Goal: Transaction & Acquisition: Purchase product/service

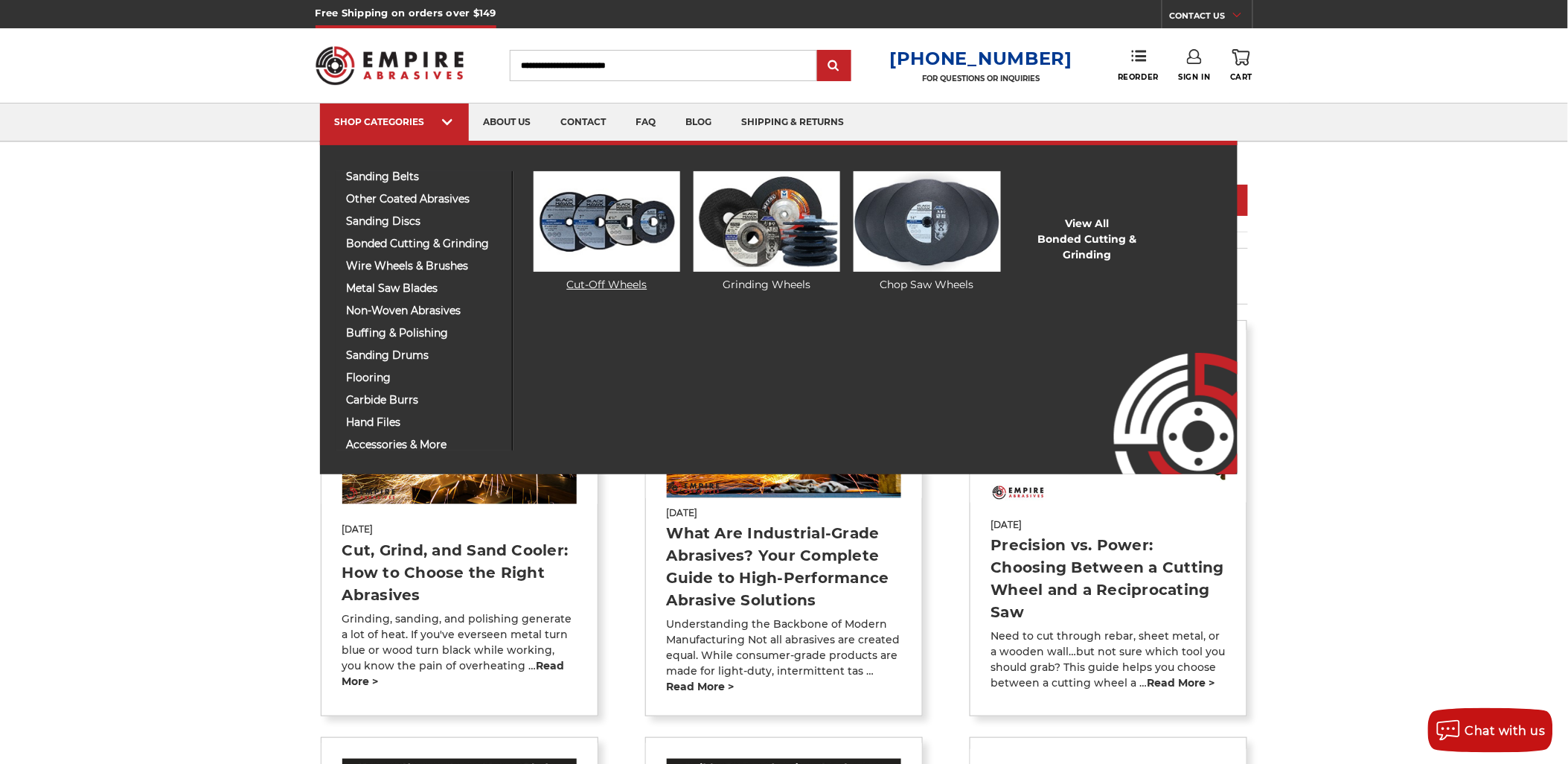
click at [544, 235] on img at bounding box center [606, 221] width 146 height 101
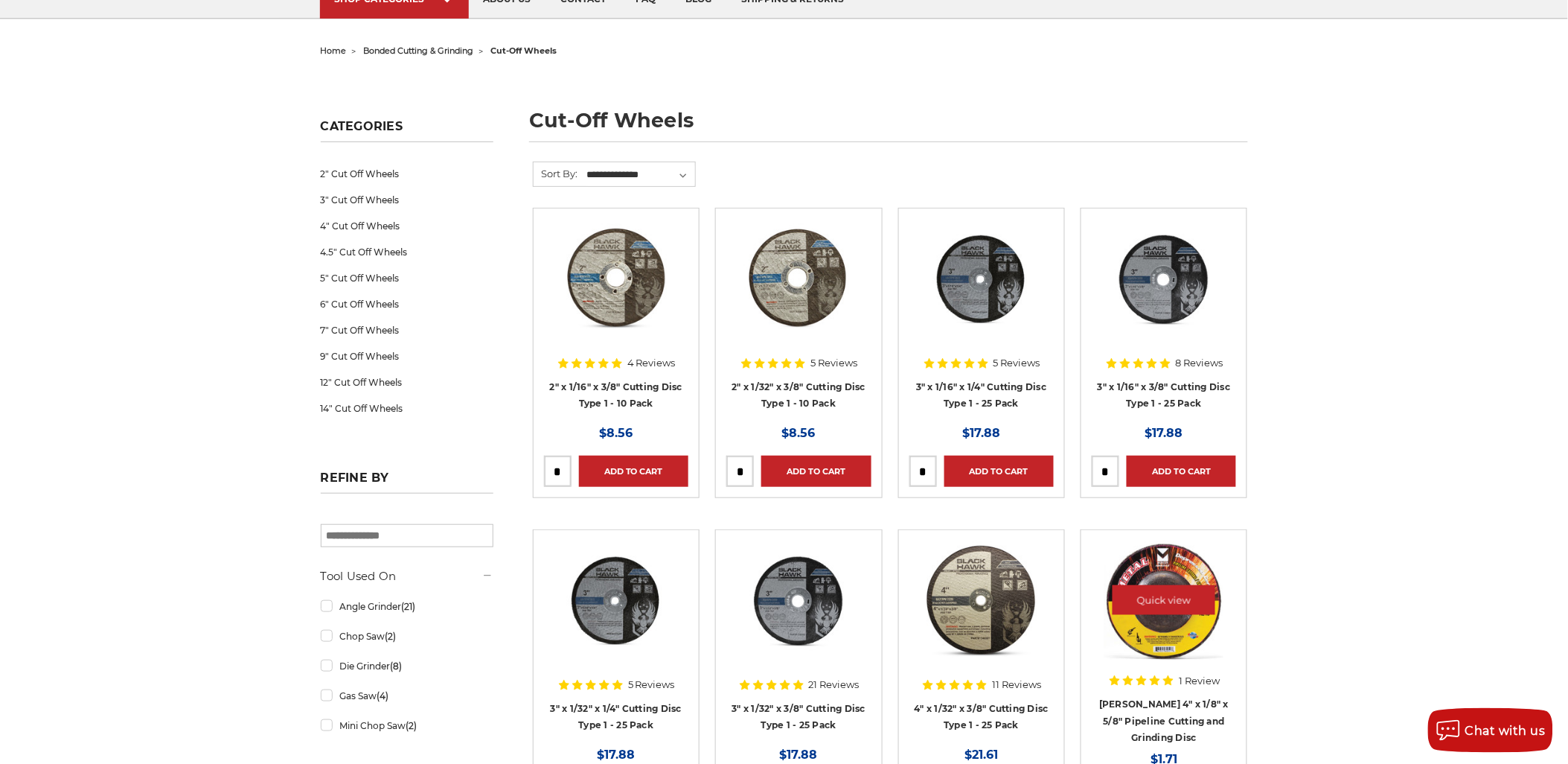
scroll to position [248, 0]
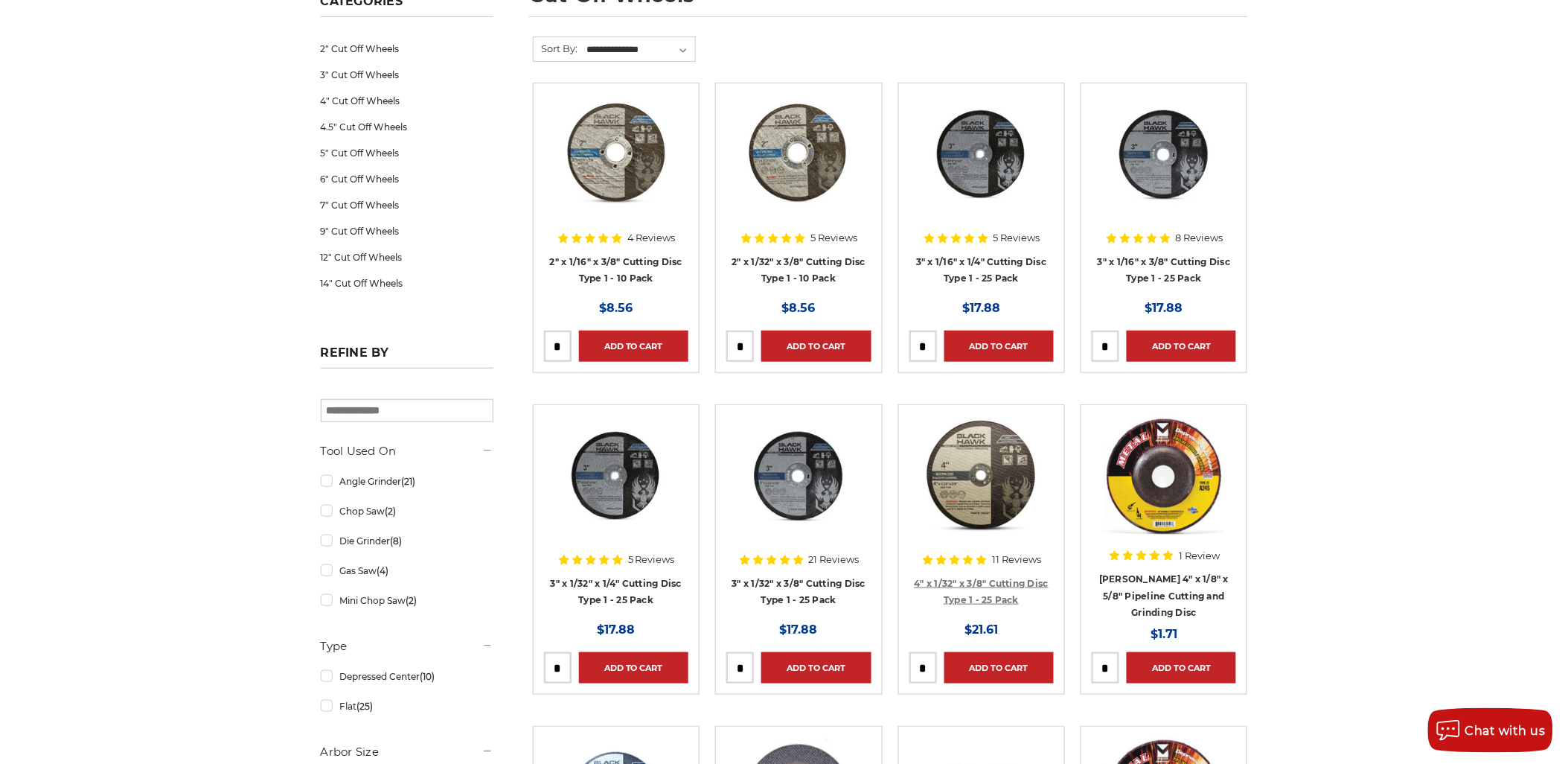
click at [1016, 583] on link "4" x 1/32" x 3/8" Cutting Disc Type 1 - 25 Pack" at bounding box center [982, 592] width 135 height 28
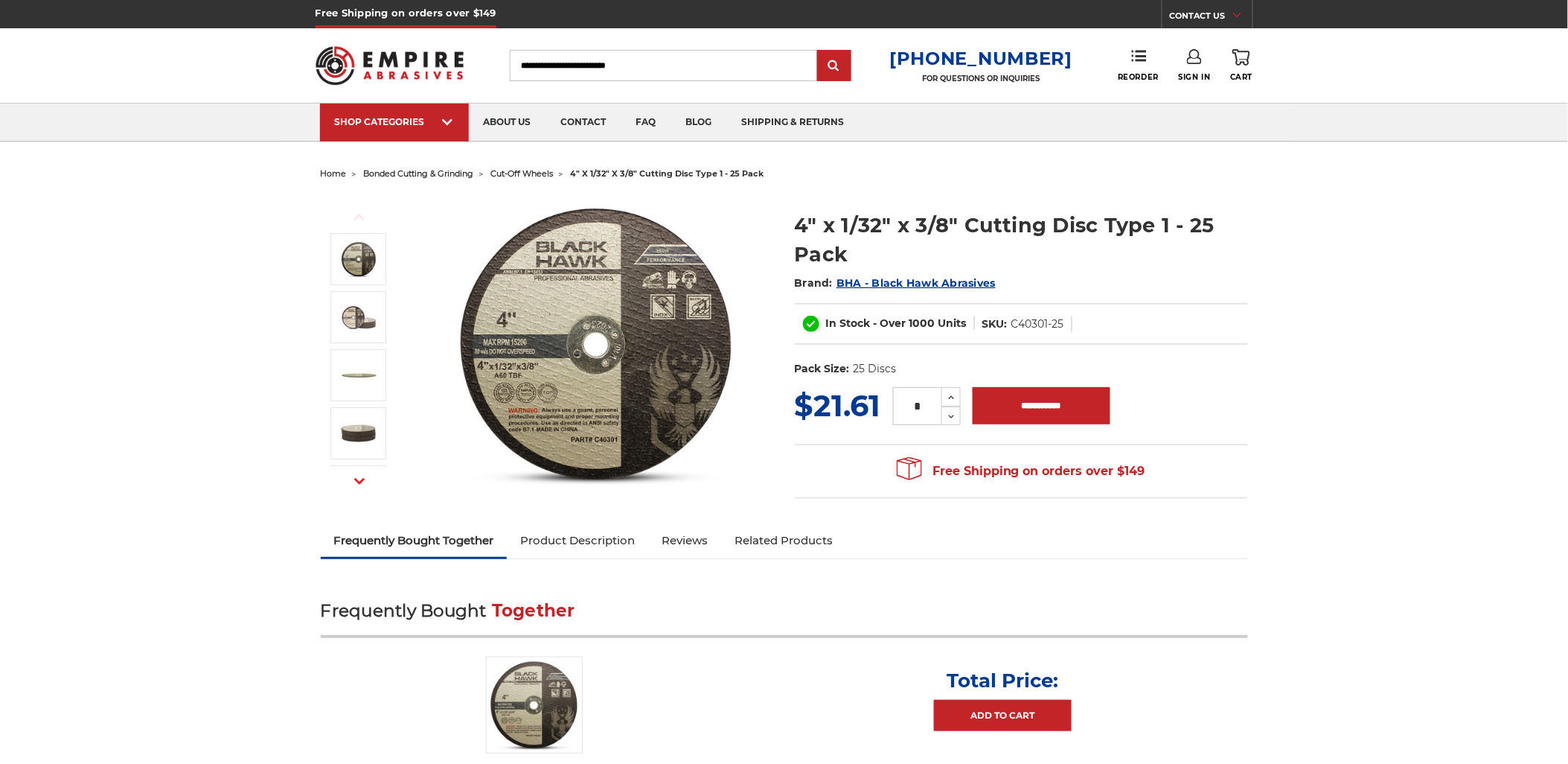
click at [829, 220] on h1 "4" x 1/32" x 3/8" Cutting Disc Type 1 - 25 Pack" at bounding box center [1021, 240] width 453 height 58
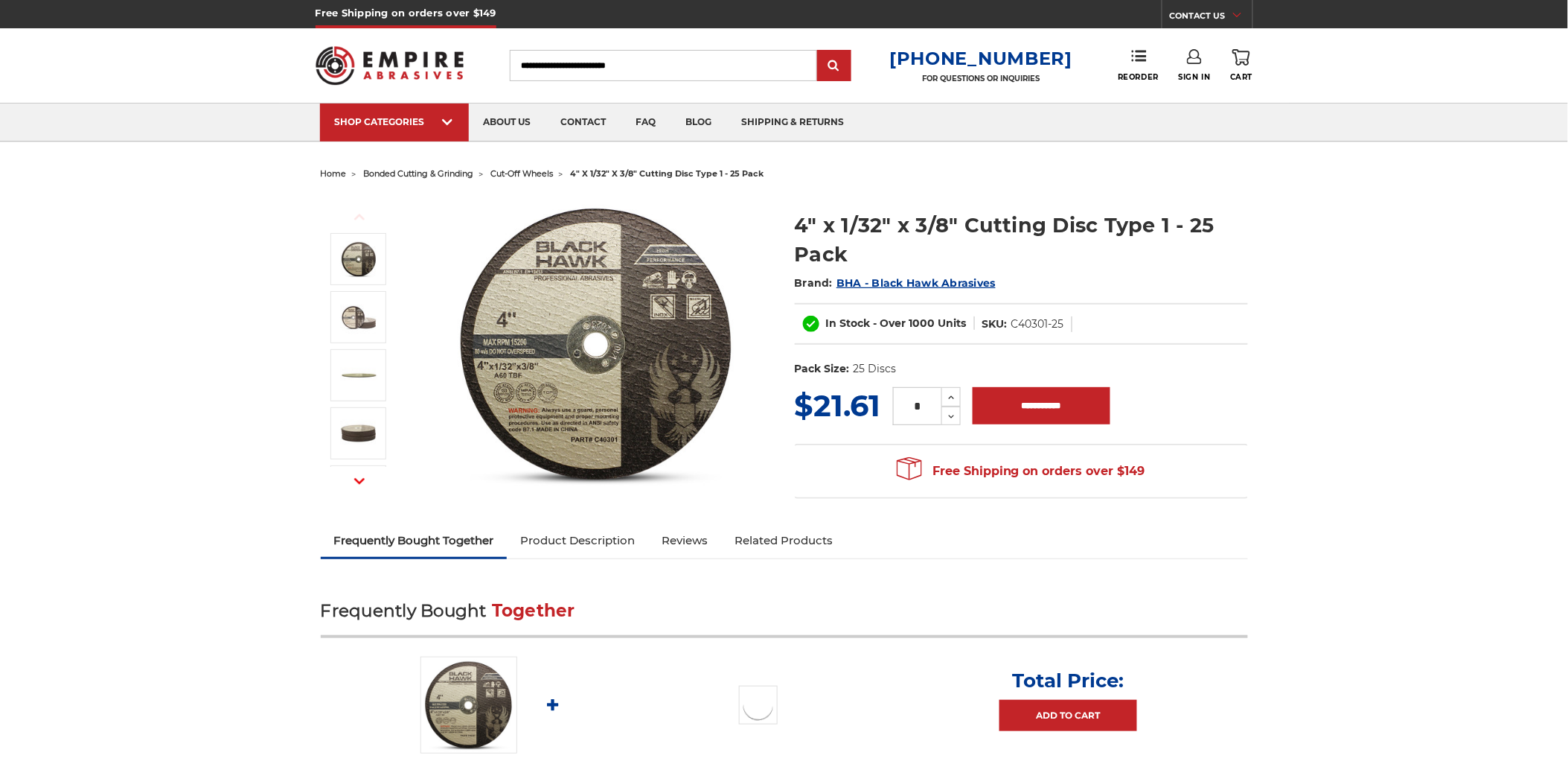
click at [829, 220] on h1 "4" x 1/32" x 3/8" Cutting Disc Type 1 - 25 Pack" at bounding box center [1021, 240] width 453 height 58
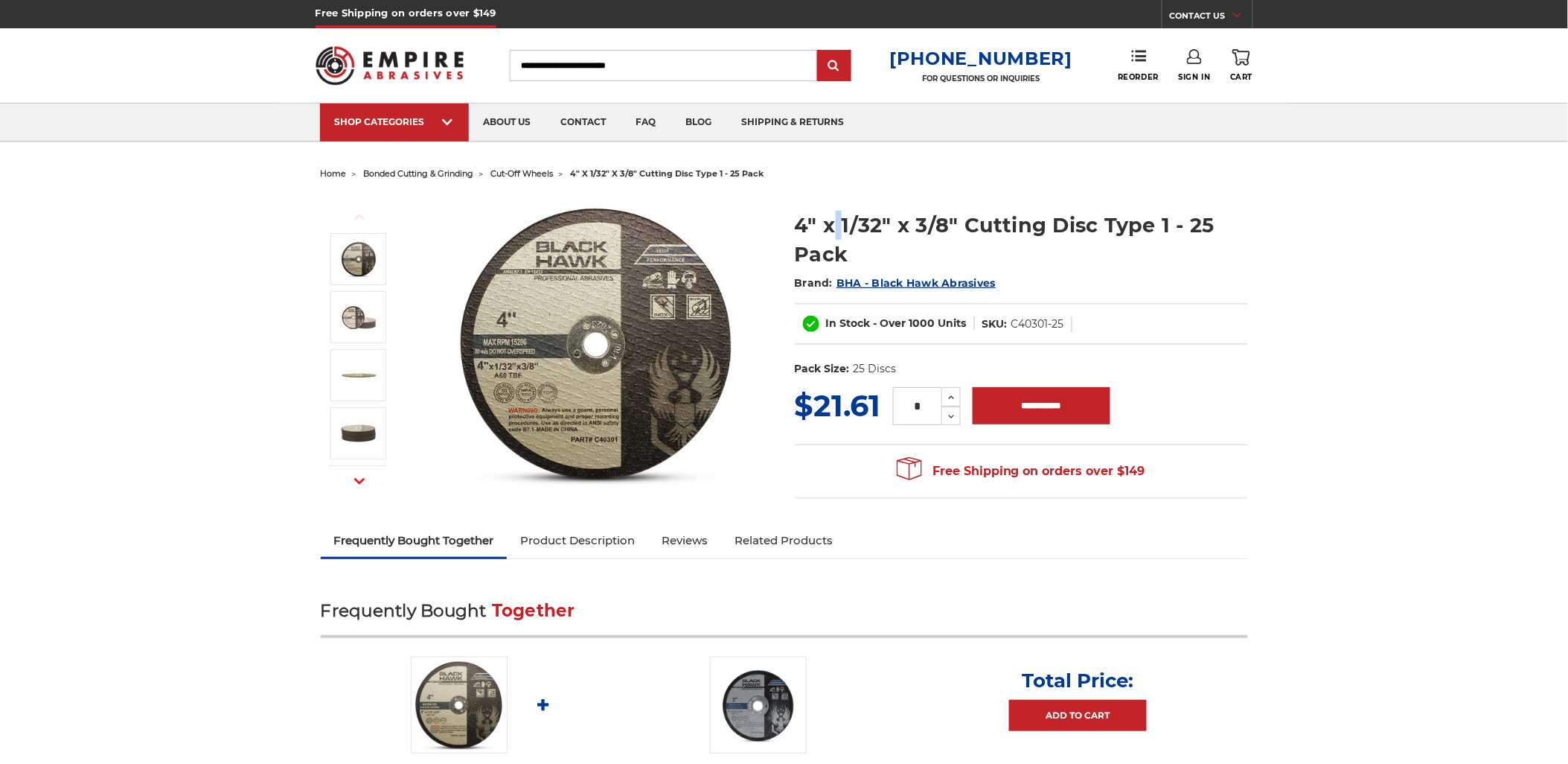
click at [829, 220] on h1 "4" x 1/32" x 3/8" Cutting Disc Type 1 - 25 Pack" at bounding box center [1021, 240] width 453 height 58
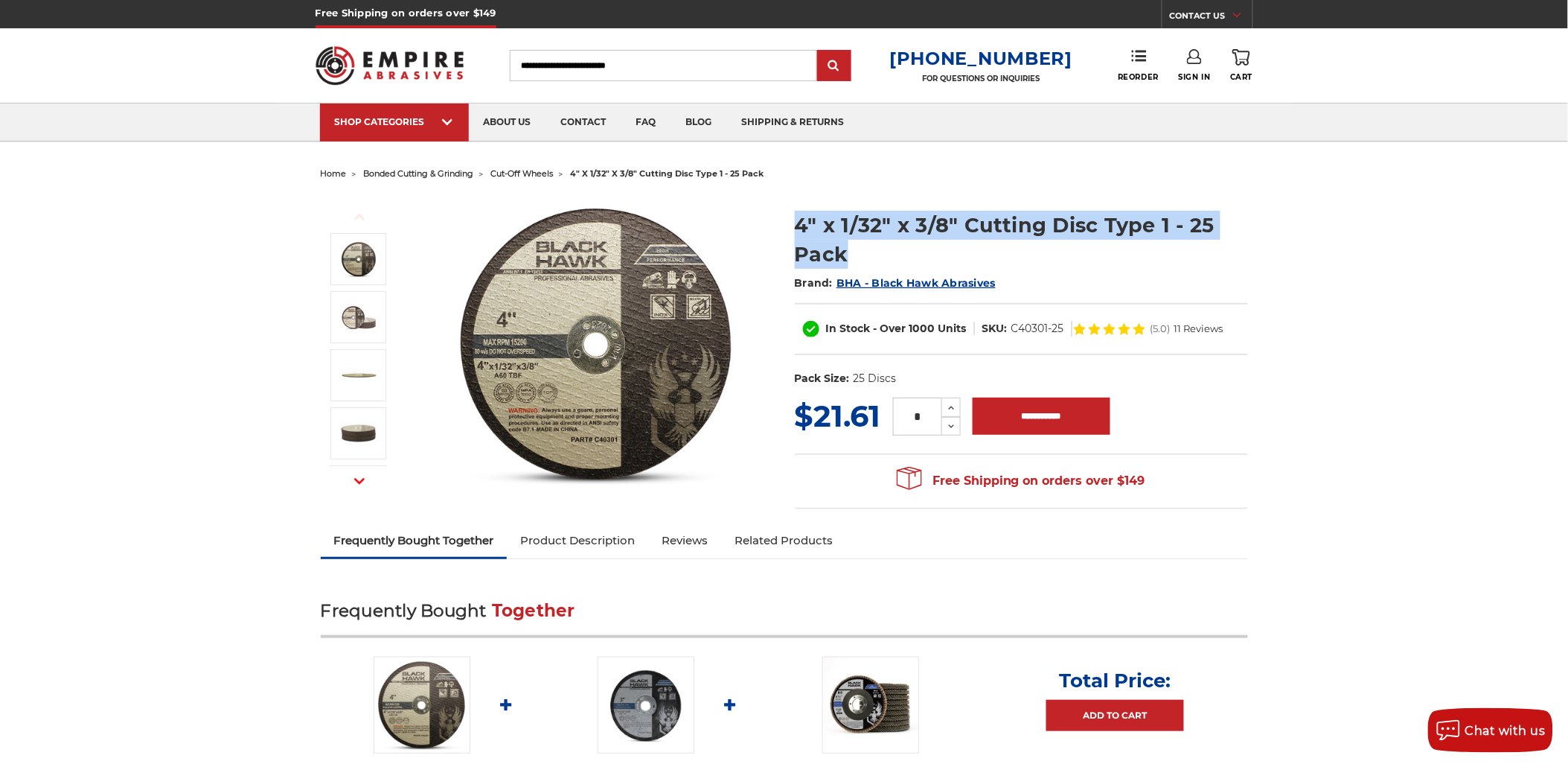
copy div "4" x 1/32" x 3/8" Cutting Disc Type 1 - 25 Pack"
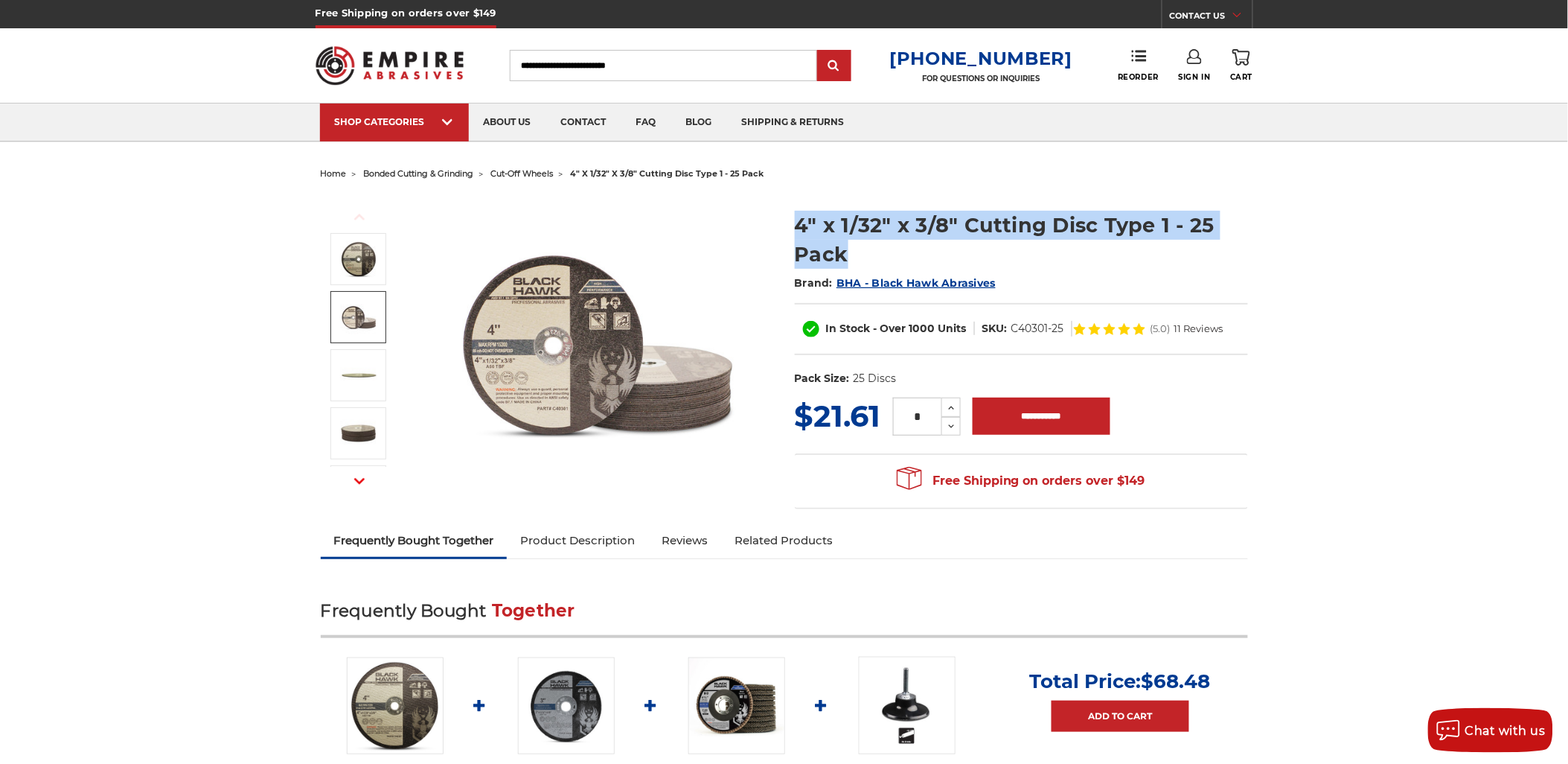
copy div "4" x 1/32" x 3/8" Cutting Disc Type 1 - 25 Pack"
